Goal: Task Accomplishment & Management: Use online tool/utility

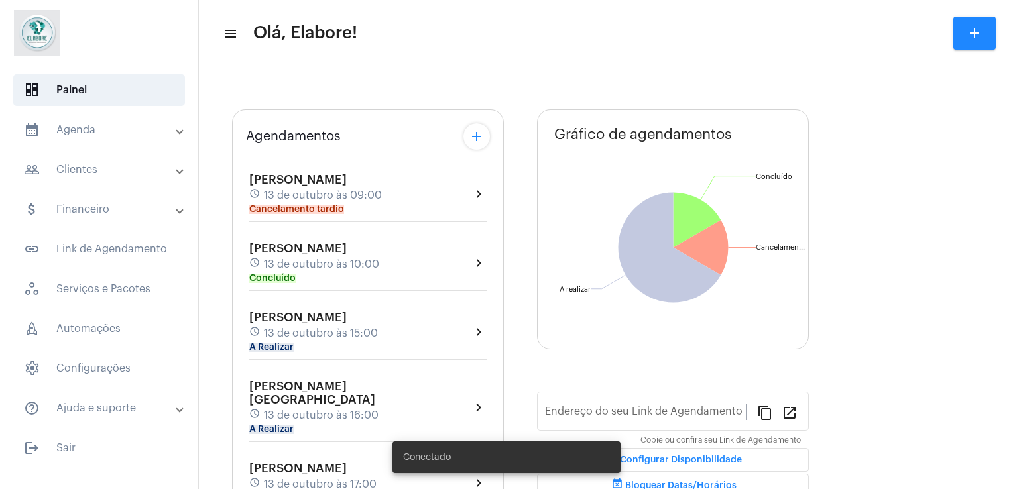
type input "[URL][DOMAIN_NAME]"
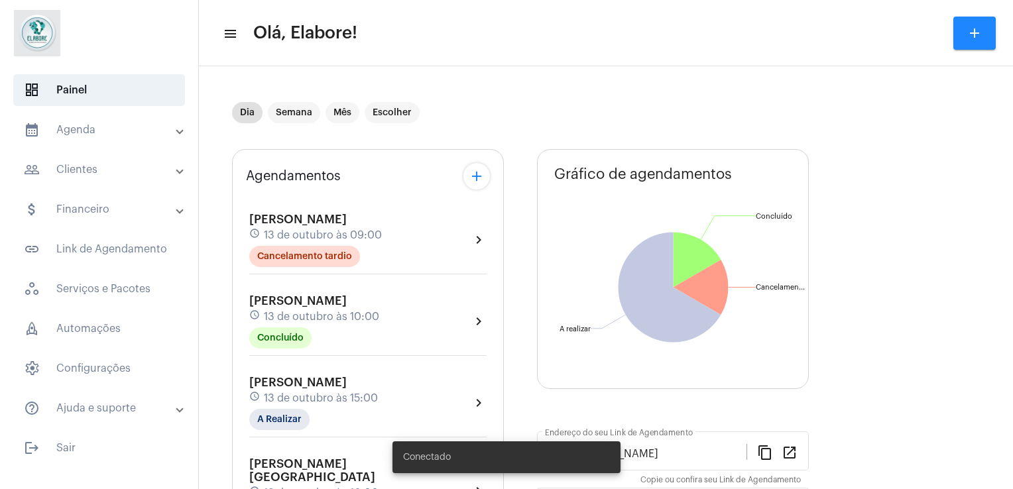
click at [329, 341] on div "[PERSON_NAME] schedule [DATE] 10:00 Concluído" at bounding box center [314, 321] width 130 height 54
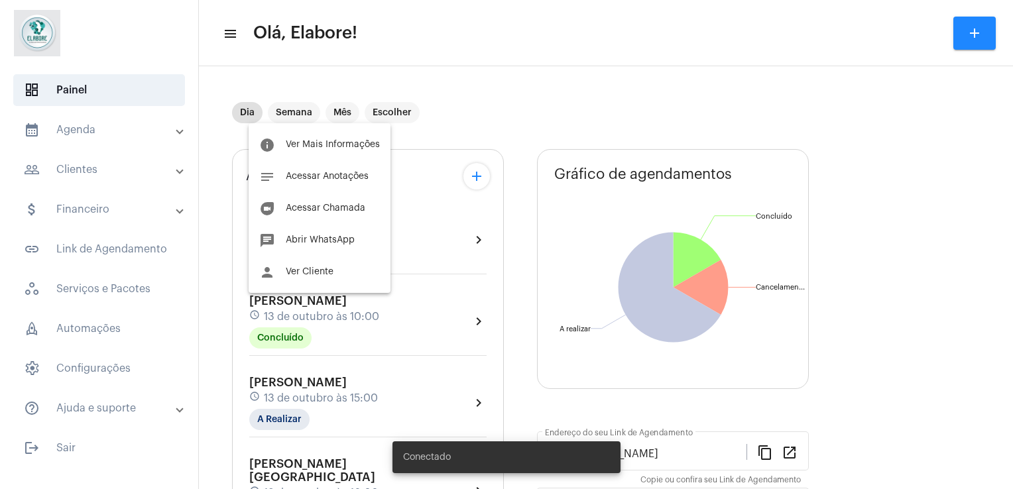
click at [346, 388] on div at bounding box center [506, 244] width 1013 height 489
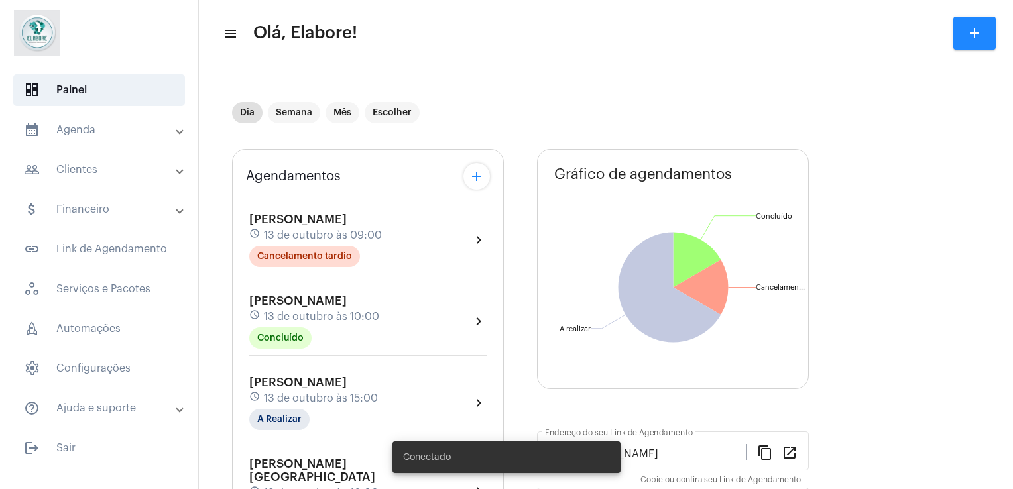
click at [346, 388] on div "[PERSON_NAME] schedule [DATE] 15:00 A Realizar" at bounding box center [313, 403] width 129 height 54
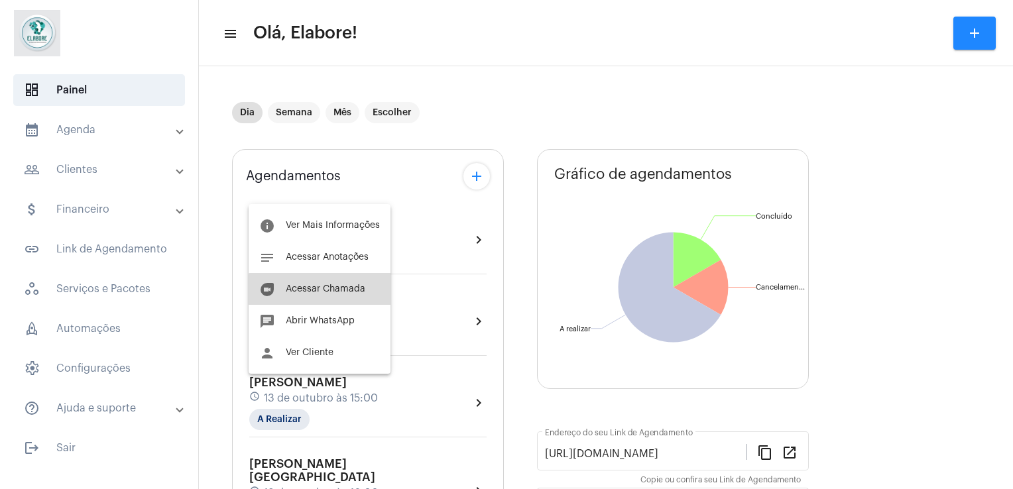
click at [326, 293] on span "Acessar Chamada" at bounding box center [326, 288] width 80 height 9
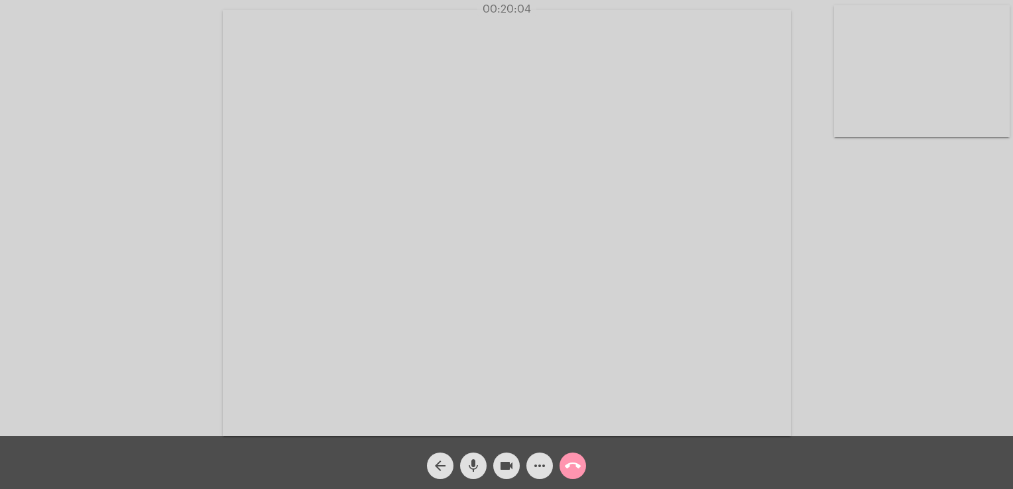
click at [808, 448] on div "arrow_back mic videocam more_horiz call_end" at bounding box center [506, 462] width 1013 height 53
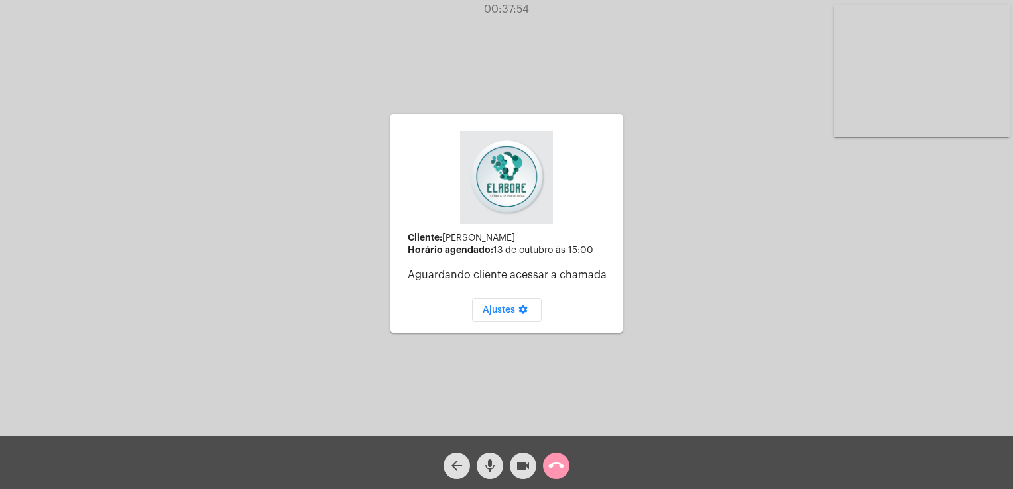
click at [605, 373] on div "Cliente: [PERSON_NAME] agendado: [DATE] 15:00 Aguardando cliente acessar a cham…" at bounding box center [507, 223] width 232 height 433
click at [454, 460] on mat-icon "arrow_back" at bounding box center [457, 466] width 16 height 16
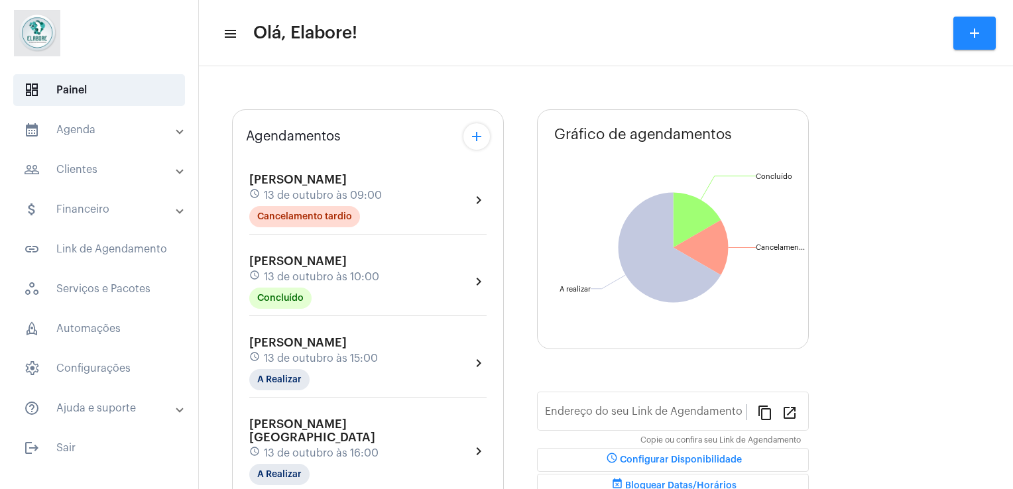
type input "[URL][DOMAIN_NAME]"
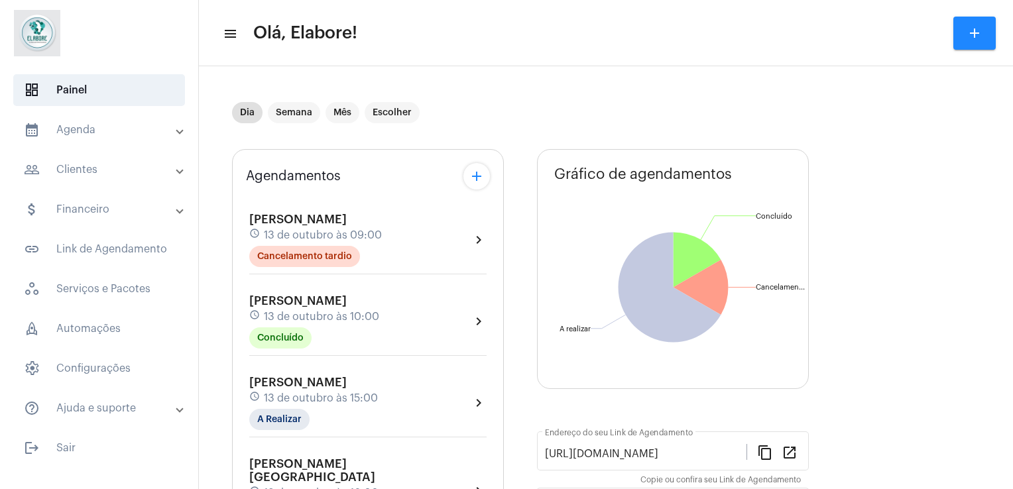
click at [374, 344] on div "[PERSON_NAME] schedule [DATE] 09:00 Cancelamento tardio chevron_right [PERSON_N…" at bounding box center [368, 443] width 244 height 495
click at [369, 401] on span "13 de outubro às 15:00" at bounding box center [321, 399] width 114 height 12
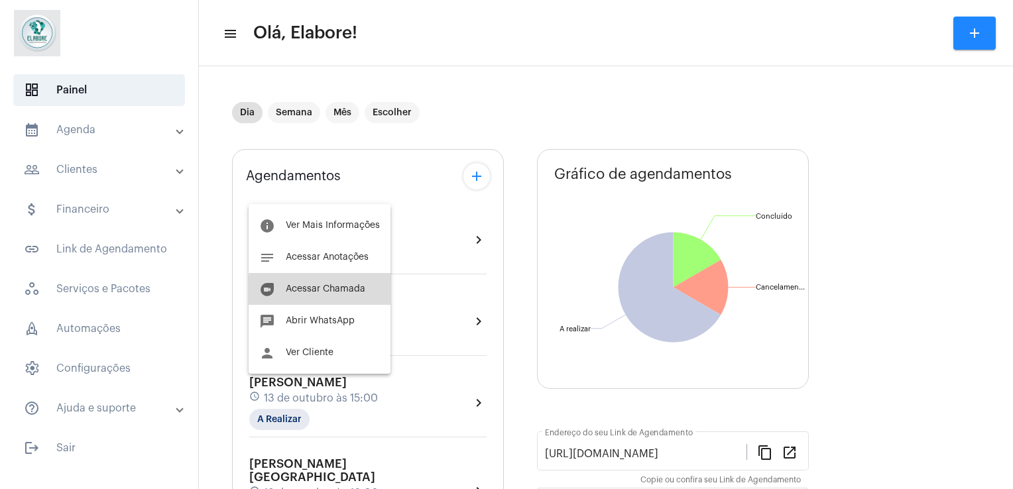
click at [338, 295] on button "duo [PERSON_NAME]" at bounding box center [320, 289] width 142 height 32
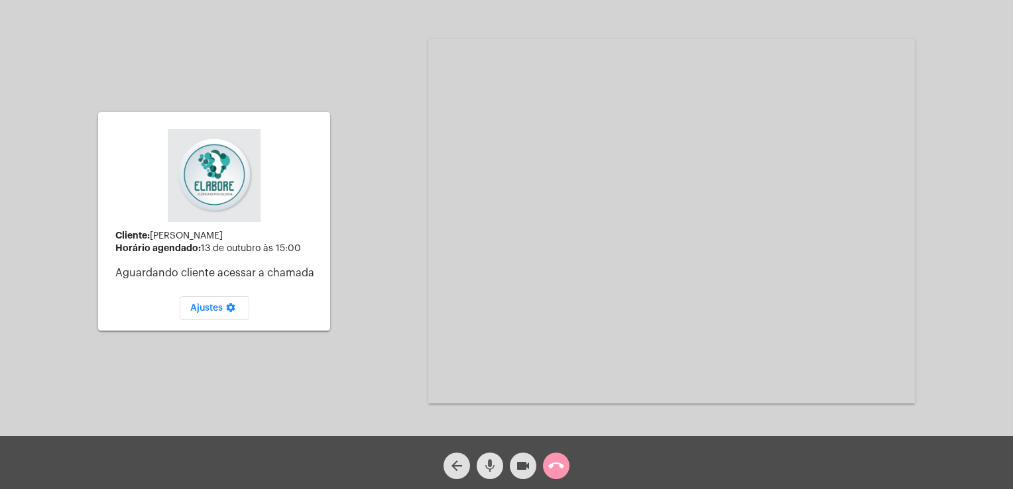
click at [488, 462] on mat-icon "mic" at bounding box center [490, 466] width 16 height 16
click at [524, 469] on mat-icon "videocam" at bounding box center [523, 466] width 16 height 16
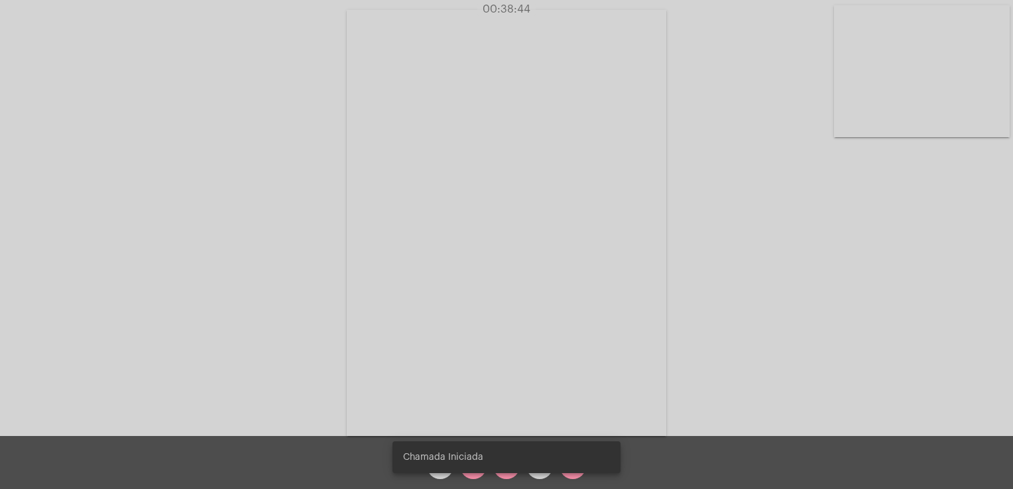
click at [503, 465] on snack-bar-container "Chamada Iniciada" at bounding box center [507, 458] width 228 height 32
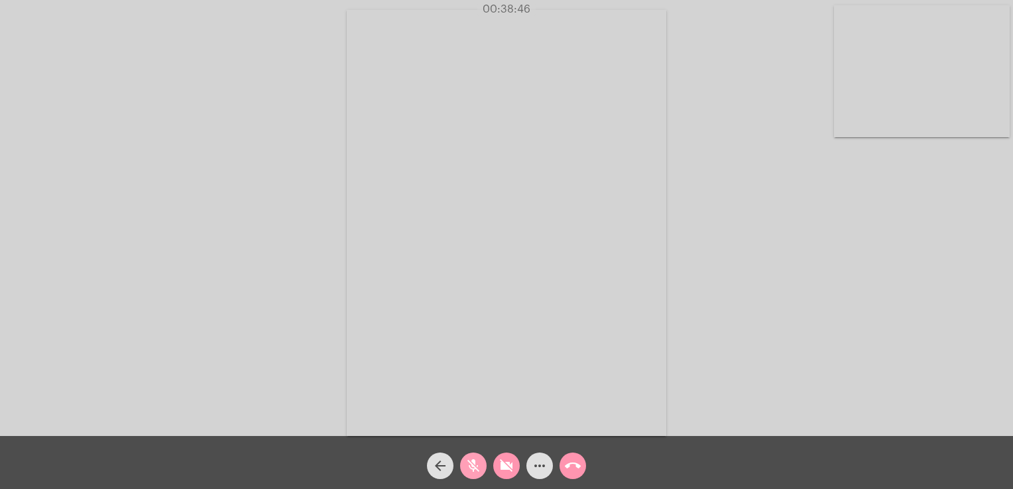
click at [479, 473] on mat-icon "mic_off" at bounding box center [473, 466] width 16 height 16
click at [503, 470] on mat-icon "videocam_off" at bounding box center [507, 466] width 16 height 16
click at [446, 459] on mat-icon "arrow_back" at bounding box center [440, 466] width 16 height 16
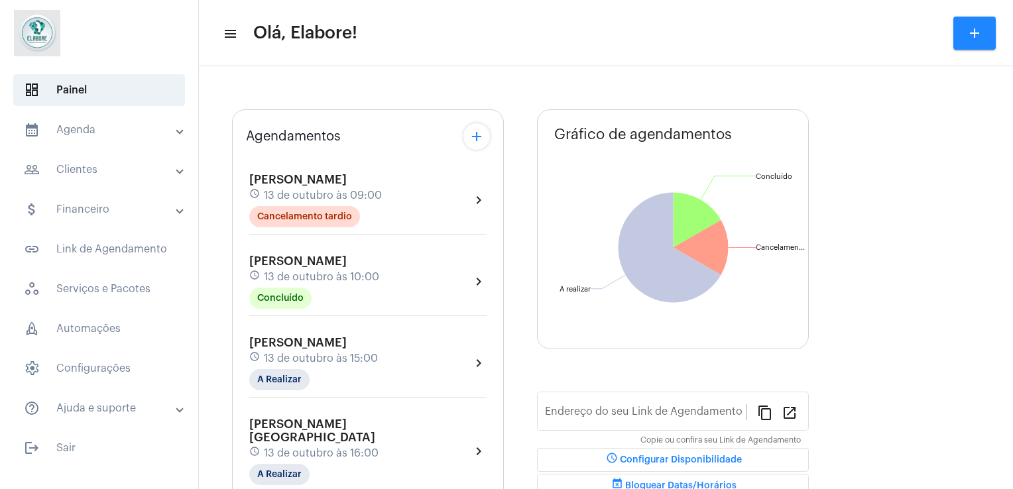
type input "[URL][DOMAIN_NAME]"
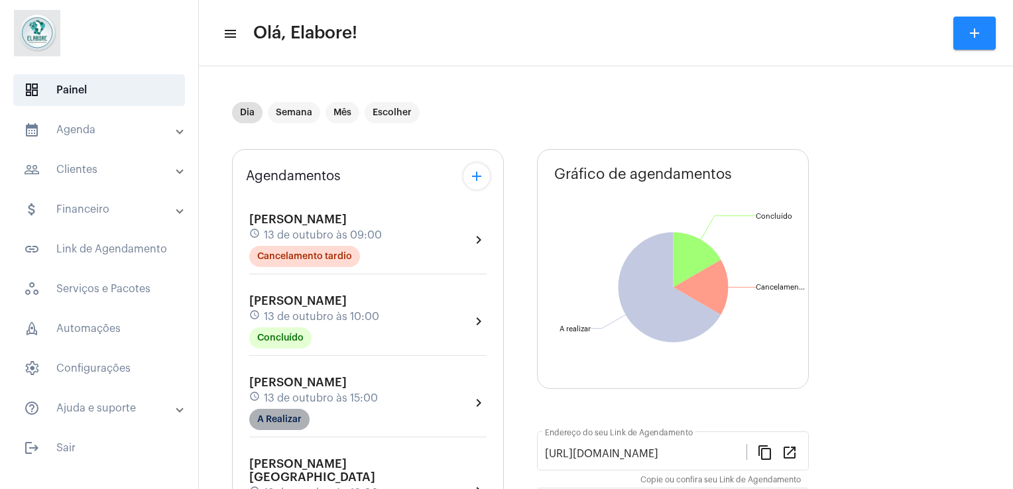
click at [271, 416] on mat-chip "A Realizar" at bounding box center [279, 419] width 60 height 21
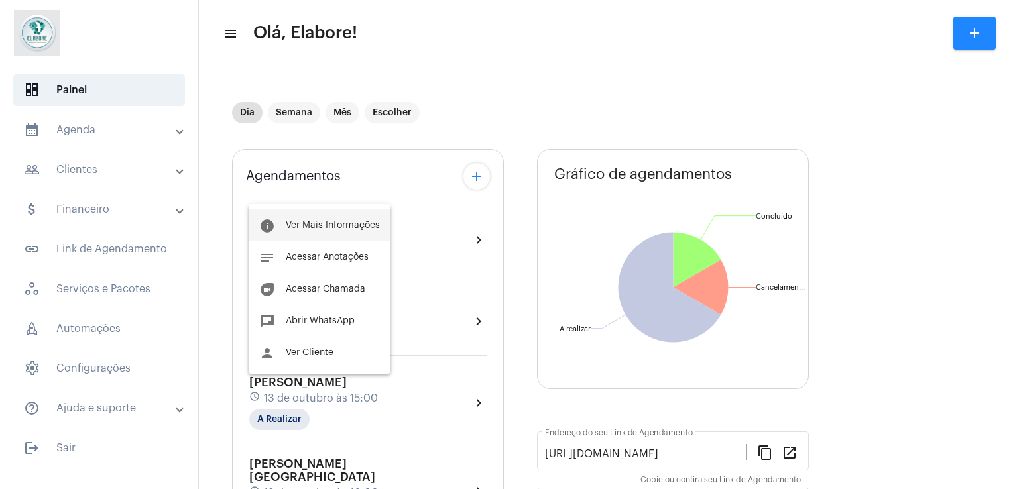
click at [308, 227] on span "Ver Mais Informações" at bounding box center [333, 225] width 94 height 9
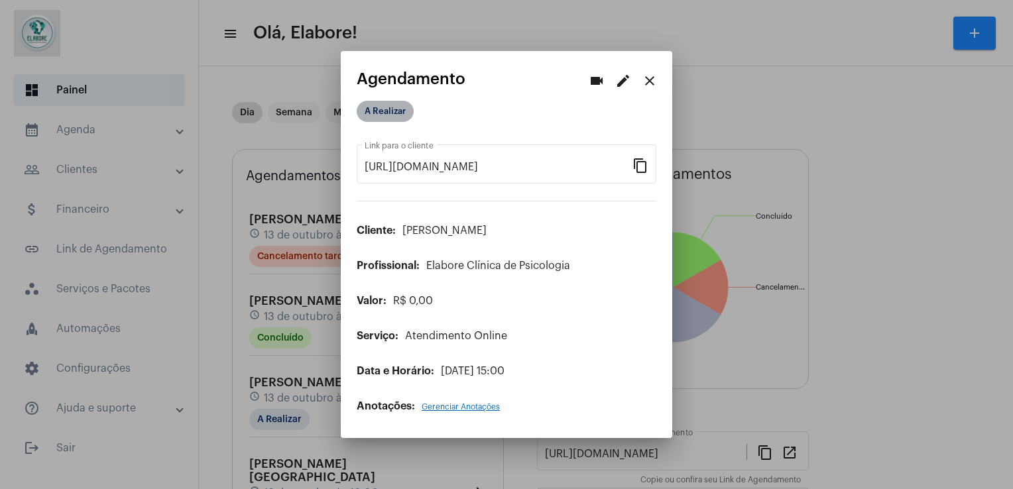
click at [381, 111] on mat-chip "A Realizar" at bounding box center [385, 111] width 57 height 21
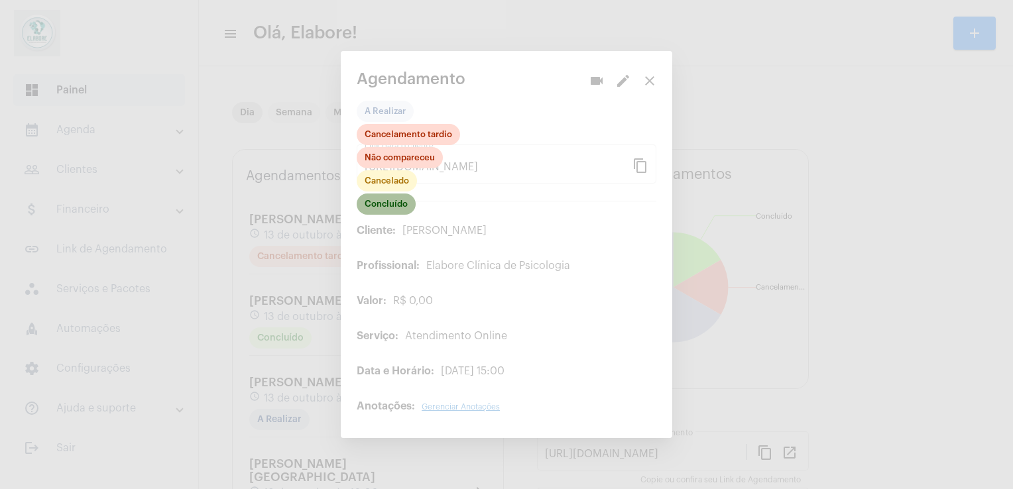
click at [385, 210] on mat-chip "Concluído" at bounding box center [386, 204] width 59 height 21
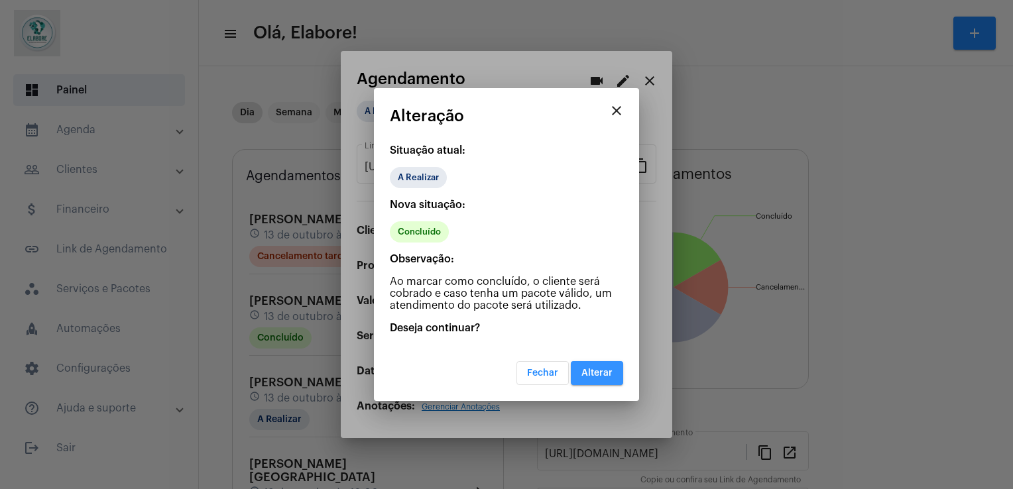
click at [595, 361] on button "Alterar" at bounding box center [597, 373] width 52 height 24
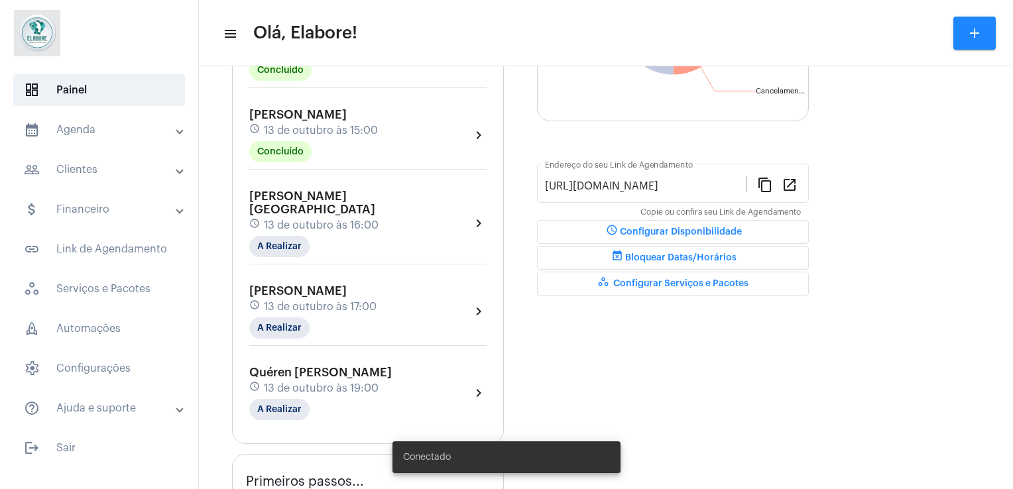
scroll to position [268, 0]
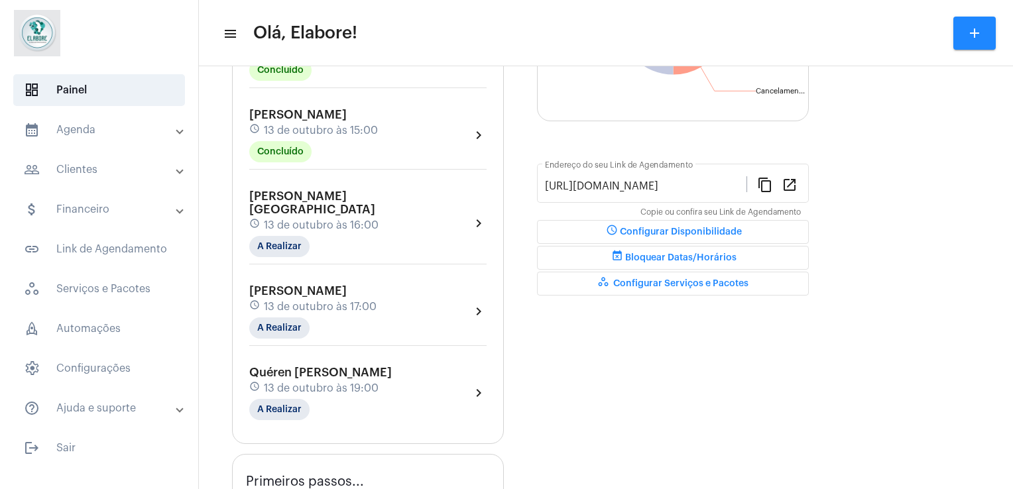
click at [422, 218] on div "schedule [DATE] 16:00" at bounding box center [359, 225] width 221 height 15
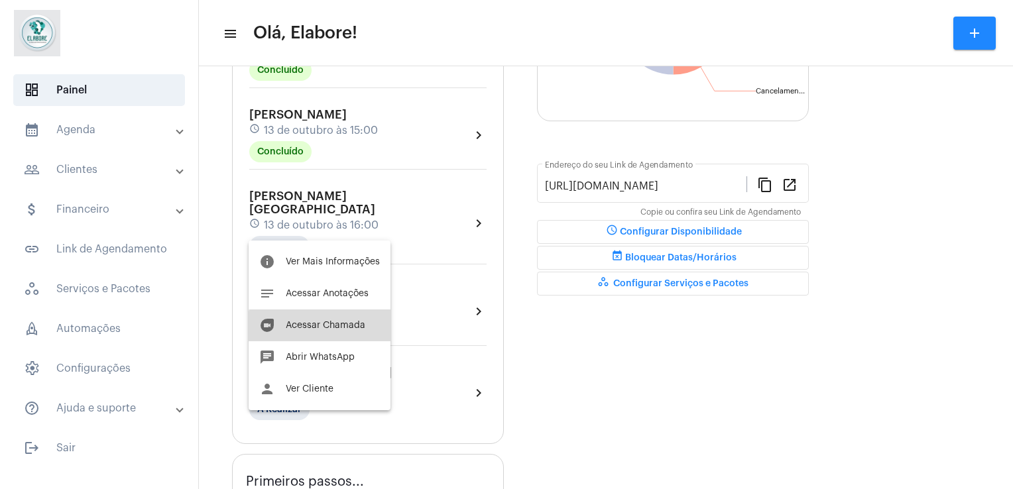
click at [333, 333] on button "duo [PERSON_NAME]" at bounding box center [320, 326] width 142 height 32
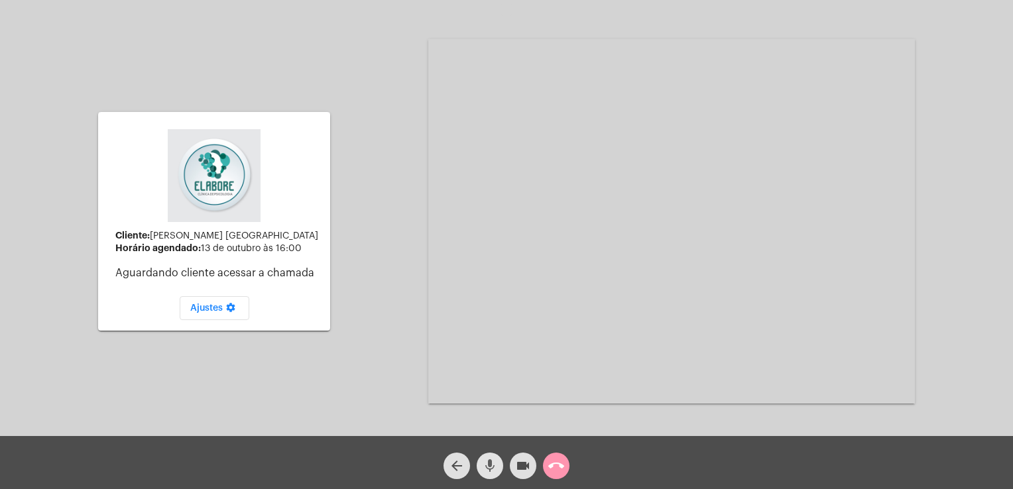
click at [499, 470] on button "mic" at bounding box center [490, 466] width 27 height 27
click at [520, 473] on mat-icon "videocam" at bounding box center [523, 466] width 16 height 16
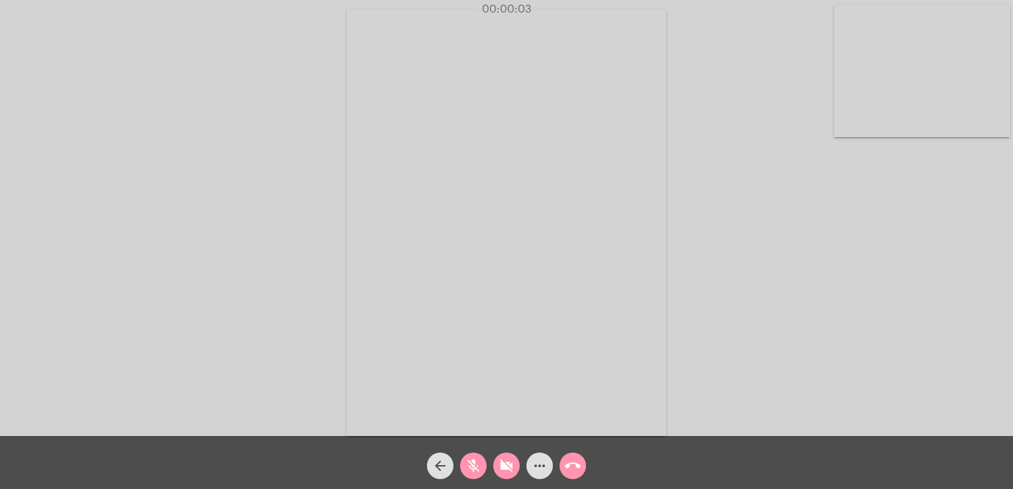
drag, startPoint x: 520, startPoint y: 473, endPoint x: 507, endPoint y: 469, distance: 14.5
click at [507, 469] on div "videocam_off" at bounding box center [506, 462] width 33 height 33
click at [475, 465] on mat-icon "mic_off" at bounding box center [473, 466] width 16 height 16
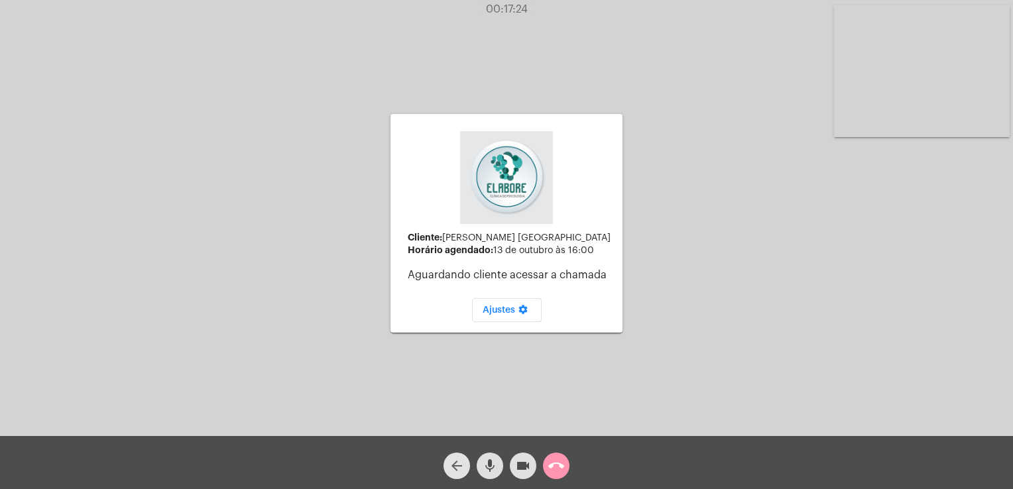
click at [449, 469] on mat-icon "arrow_back" at bounding box center [457, 466] width 16 height 16
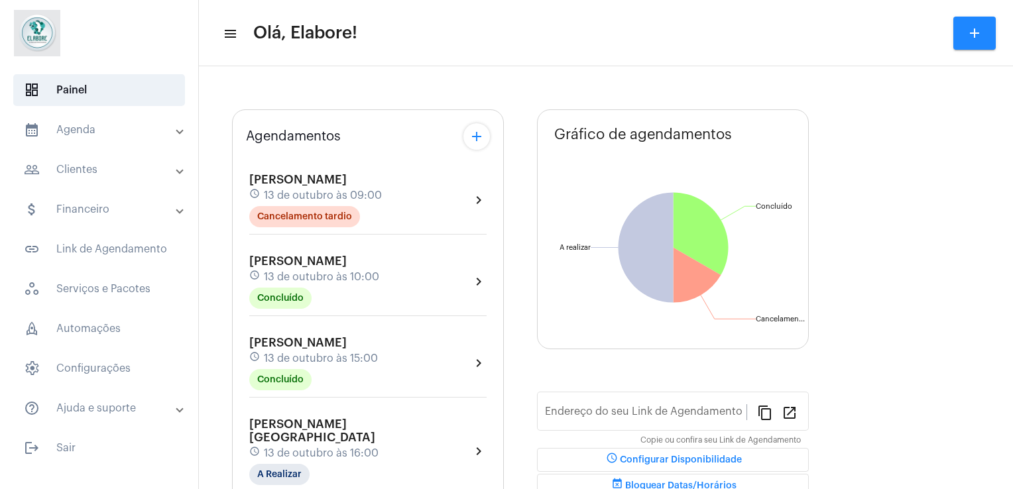
click at [411, 446] on div "schedule [DATE] 16:00" at bounding box center [359, 453] width 221 height 15
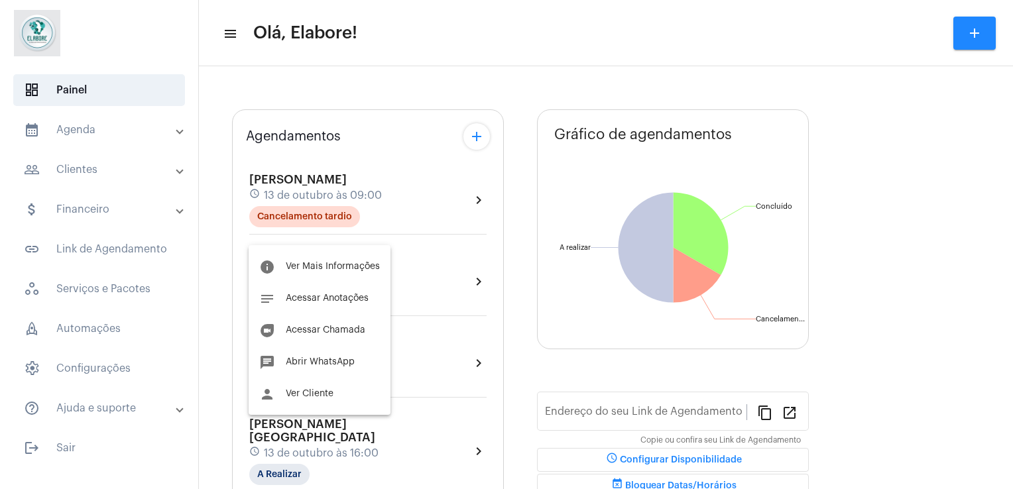
type input "[URL][DOMAIN_NAME]"
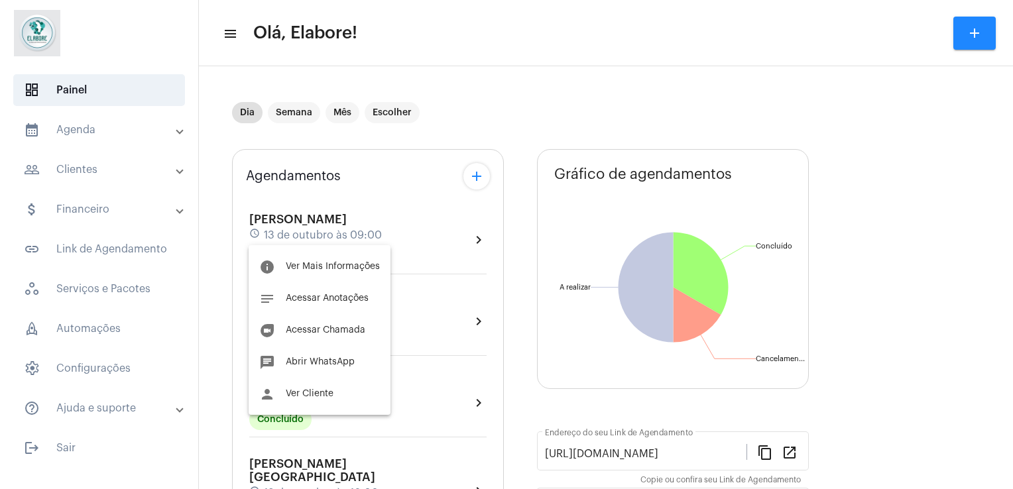
click at [467, 407] on div at bounding box center [506, 244] width 1013 height 489
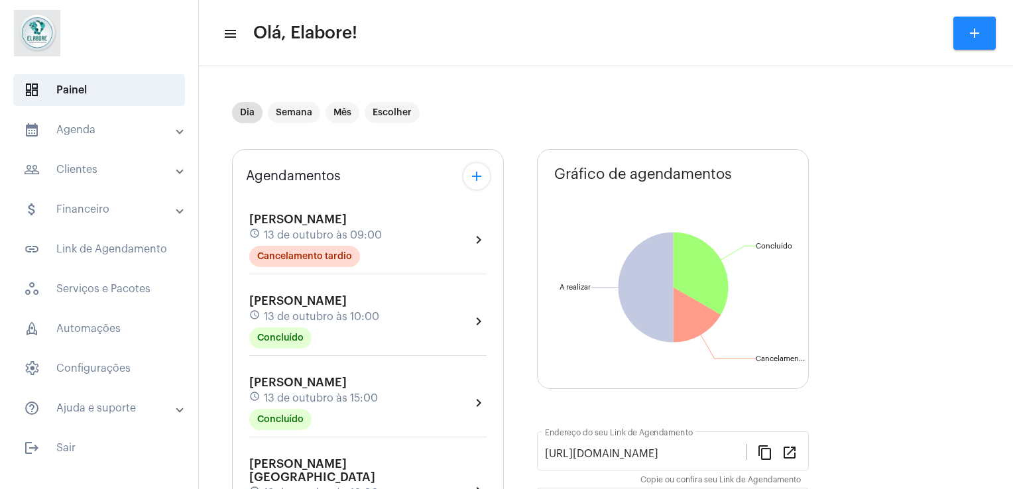
click at [375, 462] on span "[PERSON_NAME] [GEOGRAPHIC_DATA]" at bounding box center [312, 470] width 126 height 25
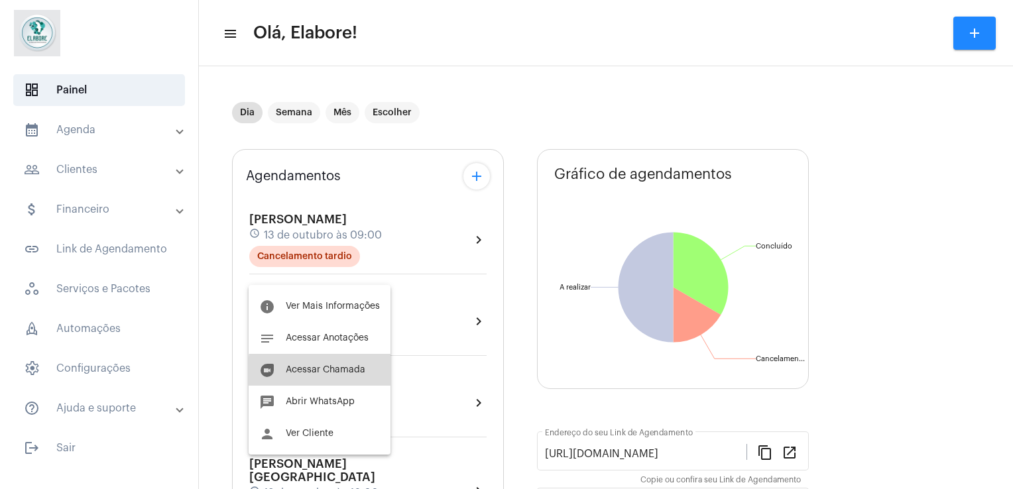
click at [340, 373] on span "Acessar Chamada" at bounding box center [326, 369] width 80 height 9
